Goal: Find specific page/section: Find specific page/section

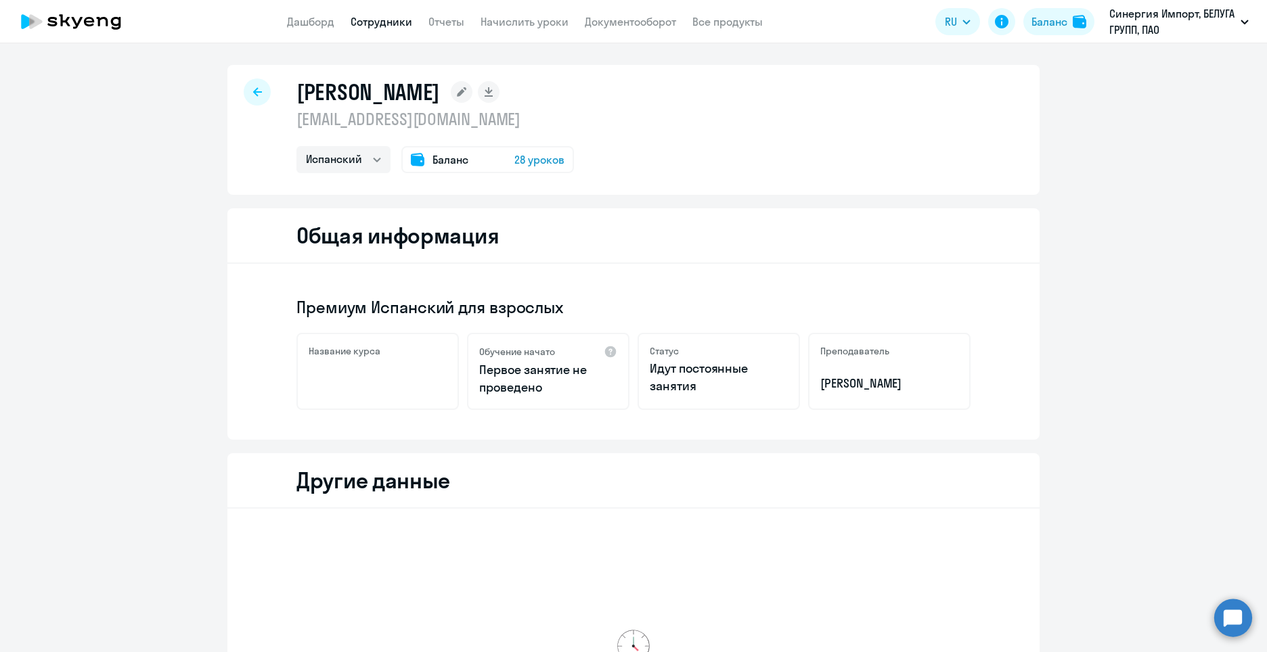
select select "spanish"
click at [378, 24] on link "Сотрудники" at bounding box center [382, 22] width 62 height 14
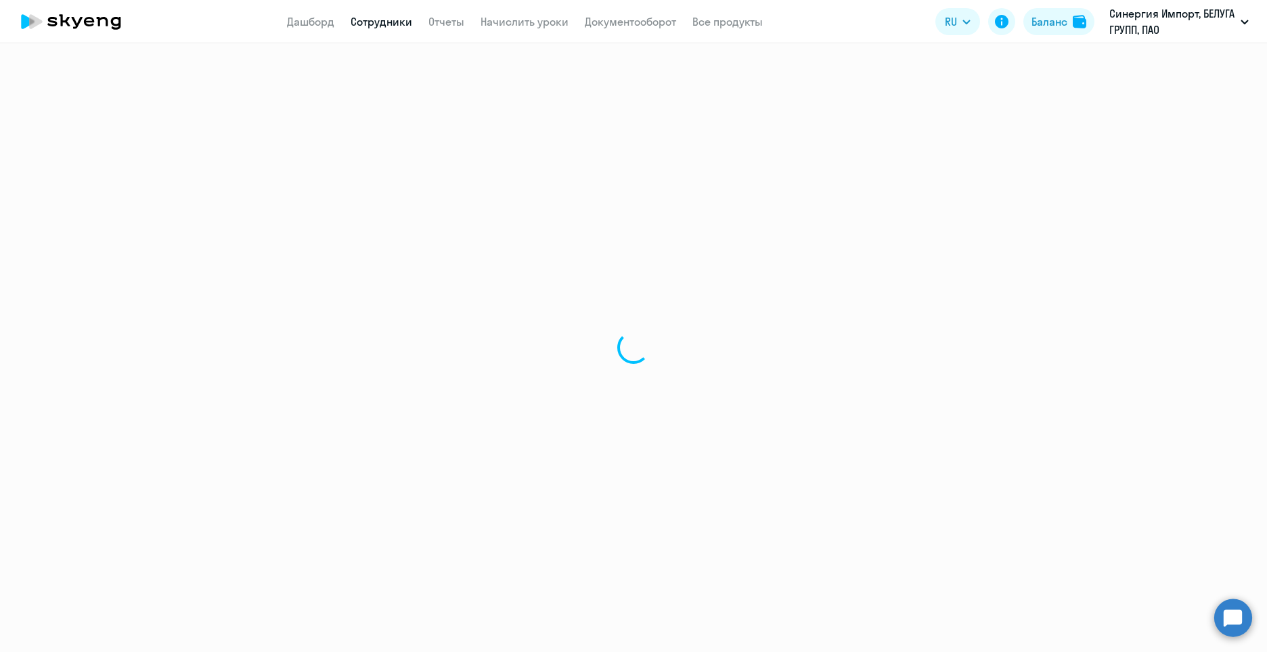
select select "30"
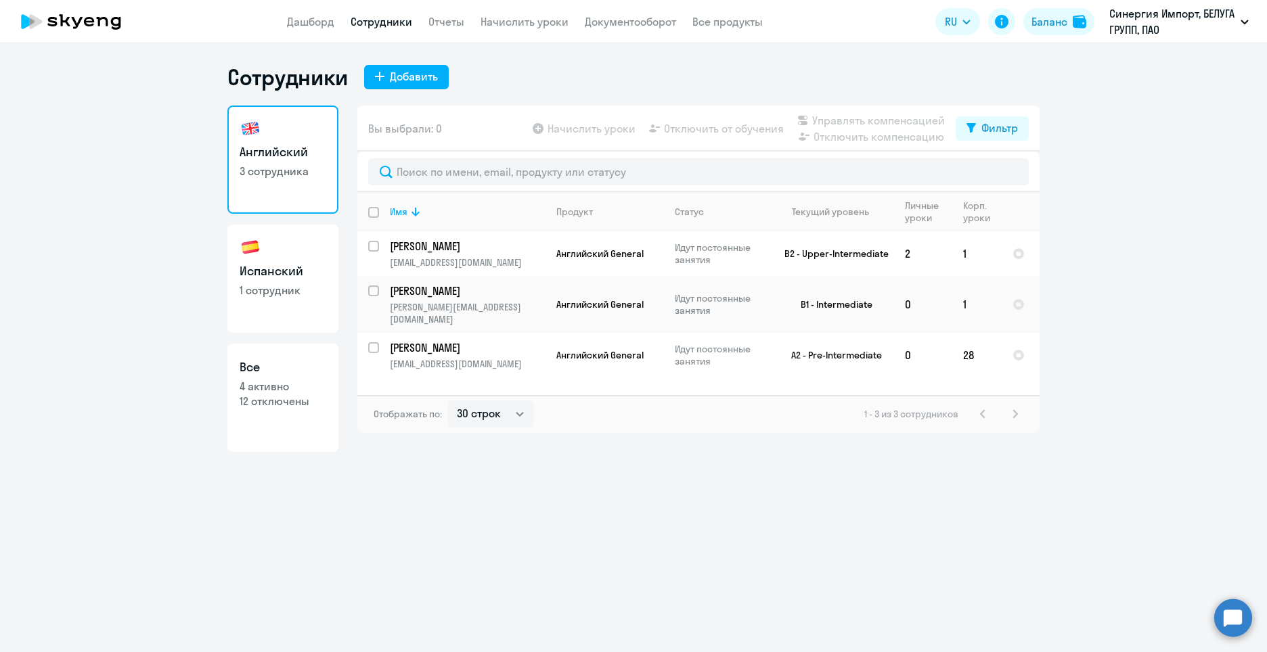
click at [288, 307] on link "Испанский 1 сотрудник" at bounding box center [282, 279] width 111 height 108
select select "30"
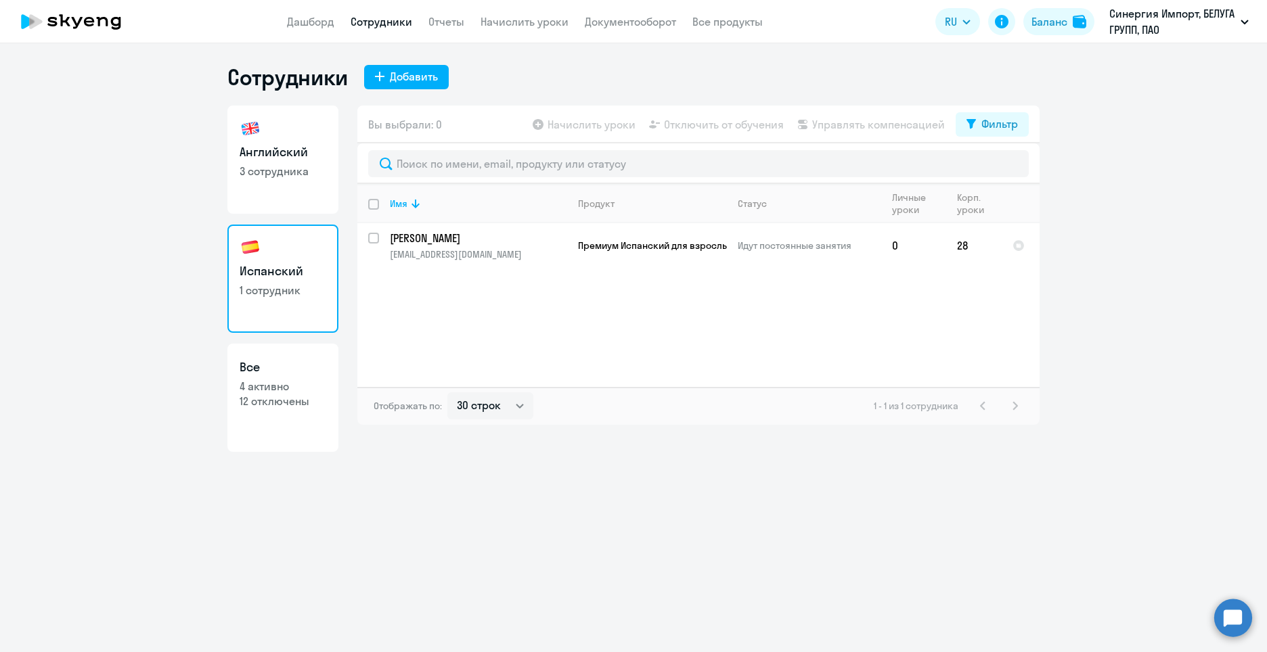
click at [284, 162] on link "Английский 3 сотрудника" at bounding box center [282, 160] width 111 height 108
select select "30"
